Goal: Navigation & Orientation: Find specific page/section

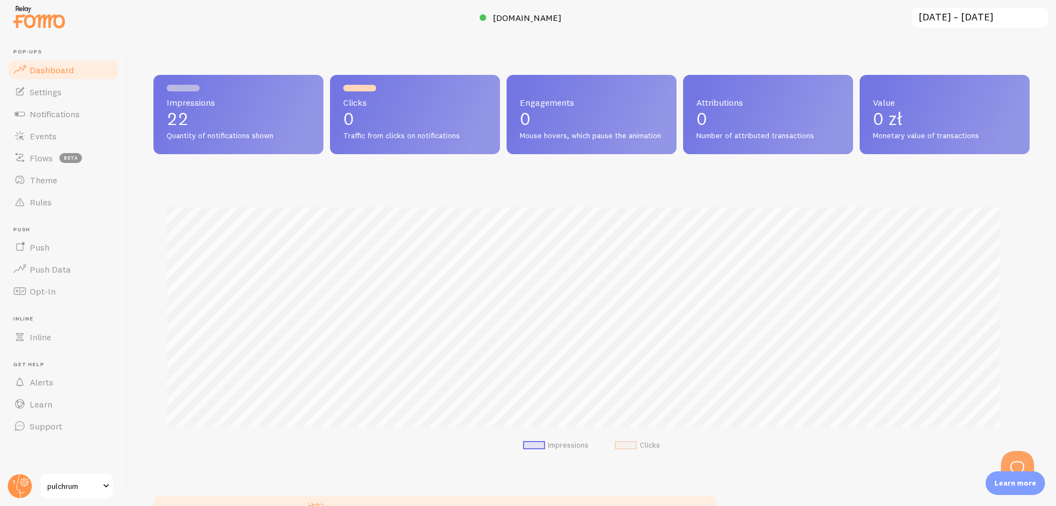
scroll to position [549964, 549386]
click at [100, 490] on span at bounding box center [106, 485] width 13 height 13
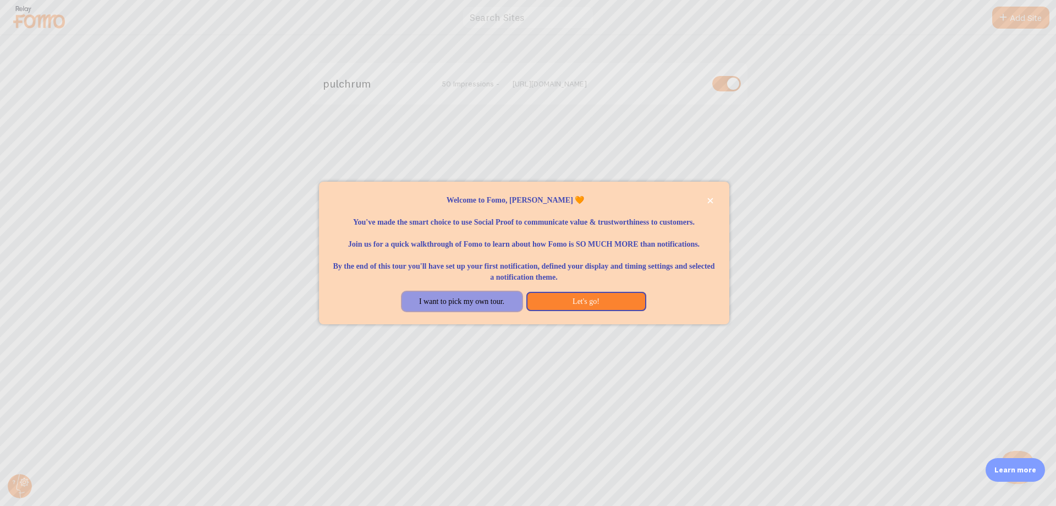
click at [511, 311] on button "I want to pick my own tour." at bounding box center [462, 302] width 120 height 20
